Goal: Transaction & Acquisition: Purchase product/service

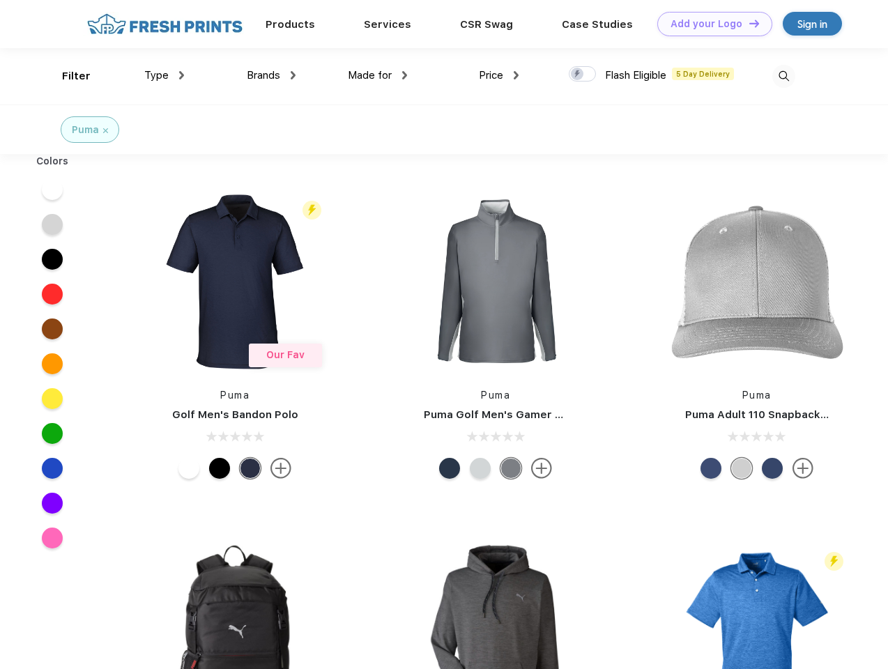
click at [710, 24] on link "Add your Logo Design Tool" at bounding box center [714, 24] width 115 height 24
click at [0, 0] on div "Design Tool" at bounding box center [0, 0] width 0 height 0
click at [748, 23] on link "Add your Logo Design Tool" at bounding box center [714, 24] width 115 height 24
click at [67, 76] on div "Filter" at bounding box center [76, 76] width 29 height 16
click at [165, 75] on span "Type" at bounding box center [156, 75] width 24 height 13
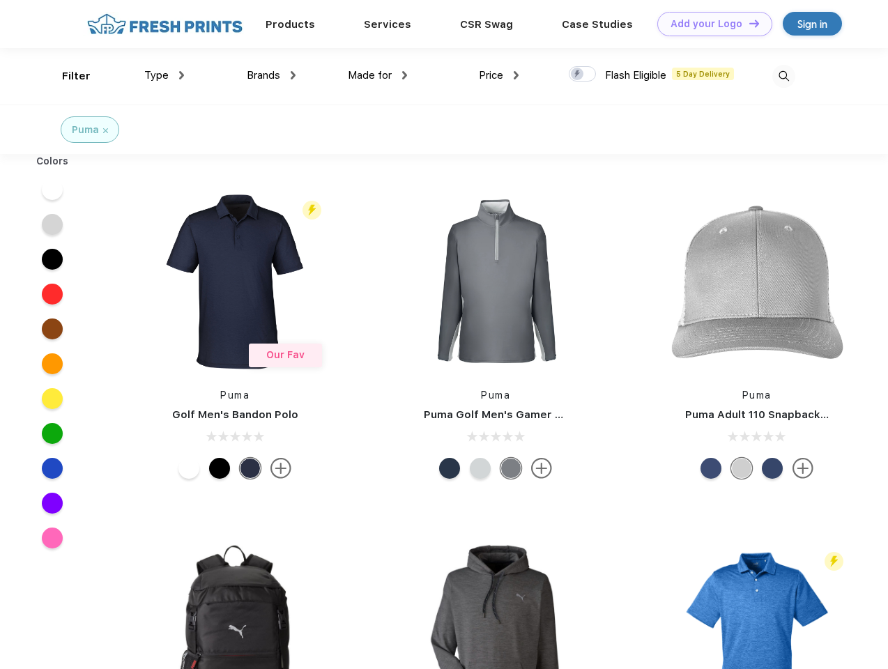
click at [271, 75] on span "Brands" at bounding box center [263, 75] width 33 height 13
click at [378, 75] on span "Made for" at bounding box center [370, 75] width 44 height 13
click at [499, 75] on span "Price" at bounding box center [491, 75] width 24 height 13
click at [583, 75] on div at bounding box center [582, 73] width 27 height 15
click at [578, 75] on input "checkbox" at bounding box center [573, 70] width 9 height 9
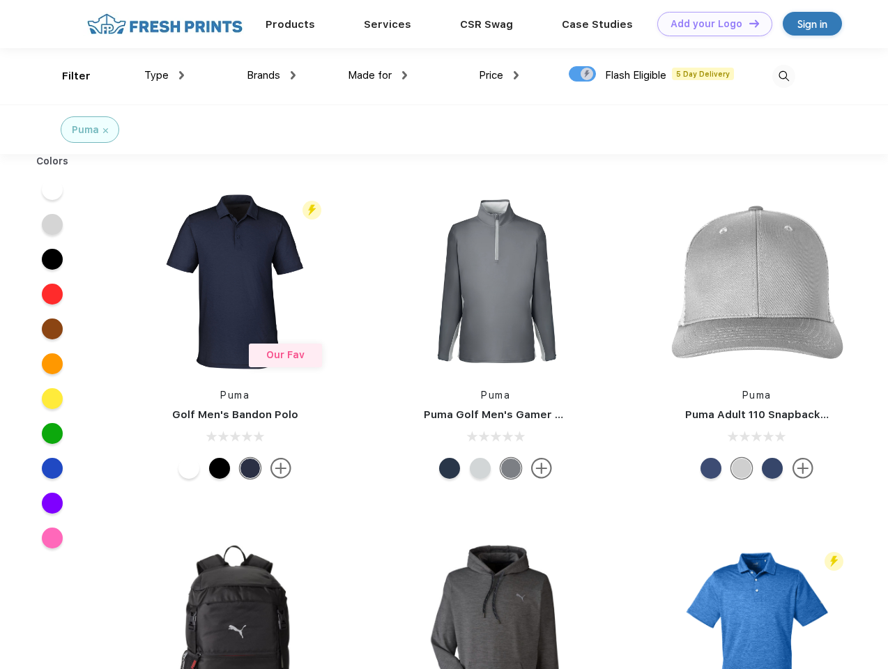
click at [784, 76] on img at bounding box center [783, 76] width 23 height 23
